Goal: Find specific page/section: Find specific page/section

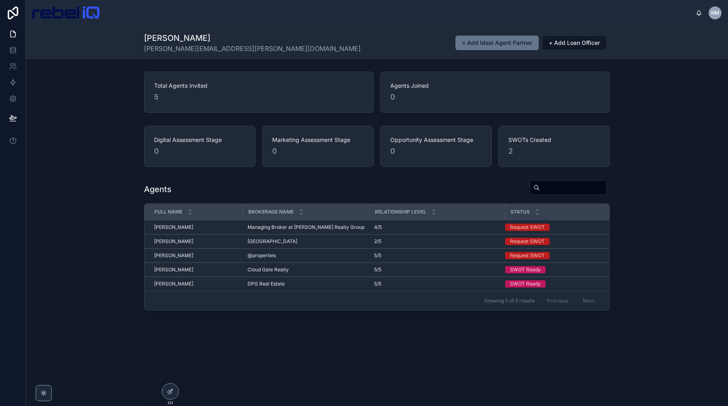
click at [693, 187] on div "Agents Full Name Brokerage Name Relationship Level Status Adam McRae Adam McRae…" at bounding box center [377, 245] width 702 height 137
click at [666, 123] on div "Digital Assessment Stage 0 Marketing Assessment Stage 0 Opportunity Assessment …" at bounding box center [377, 147] width 702 height 48
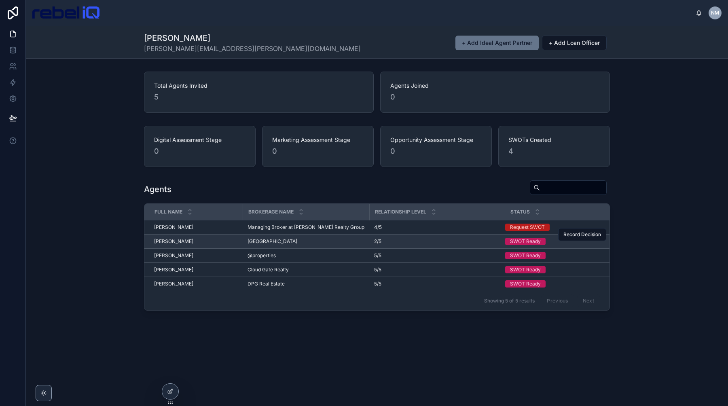
click at [179, 239] on span "[PERSON_NAME]" at bounding box center [173, 241] width 39 height 6
